Goal: Use online tool/utility: Utilize a website feature to perform a specific function

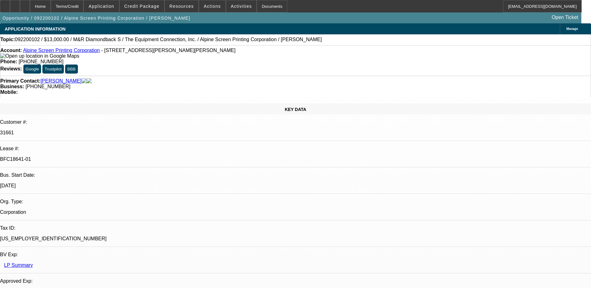
select select "0"
select select "2"
select select "0"
select select "2"
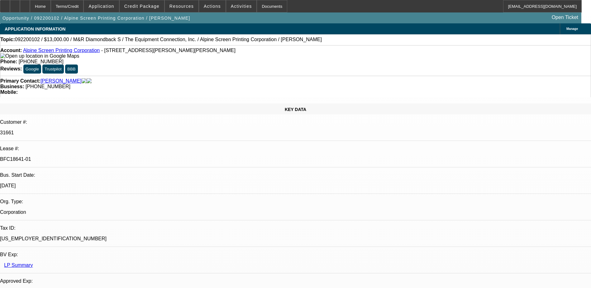
select select "0"
select select "2"
select select "0"
select select "2"
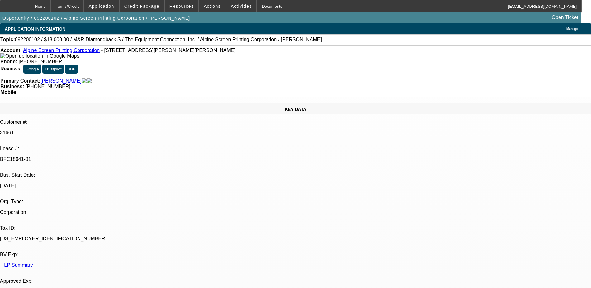
select select "0"
select select "2"
select select "0"
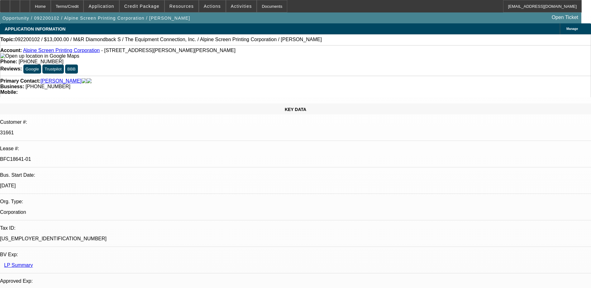
select select "0"
select select "2"
